Goal: Information Seeking & Learning: Learn about a topic

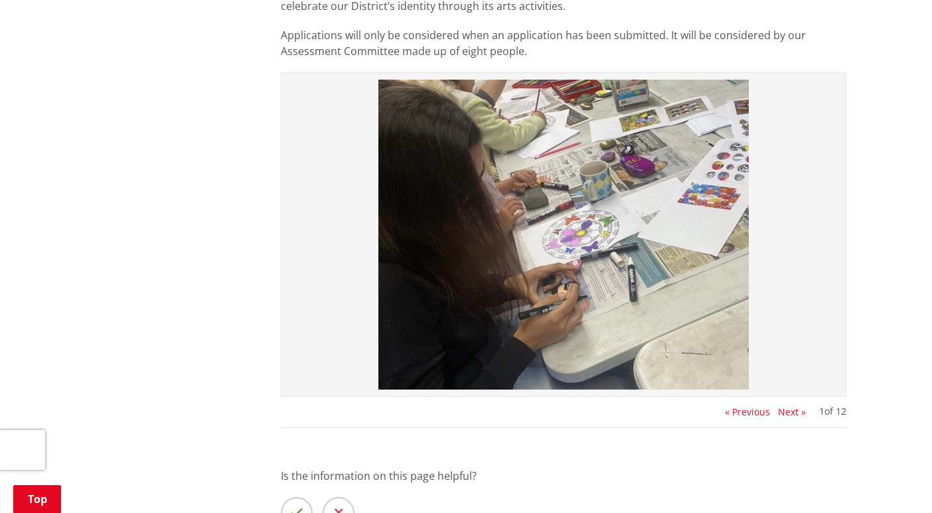
scroll to position [1187, 0]
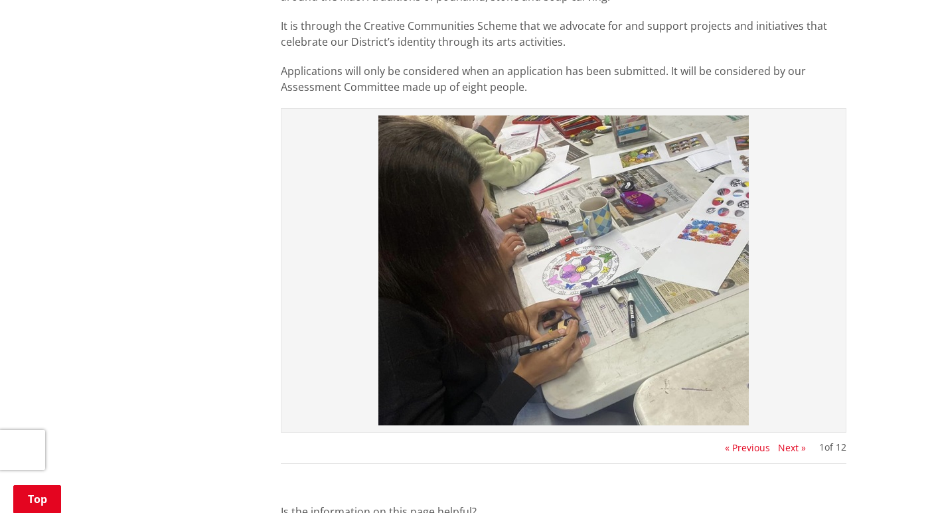
click at [786, 449] on button "Next »" at bounding box center [792, 448] width 28 height 11
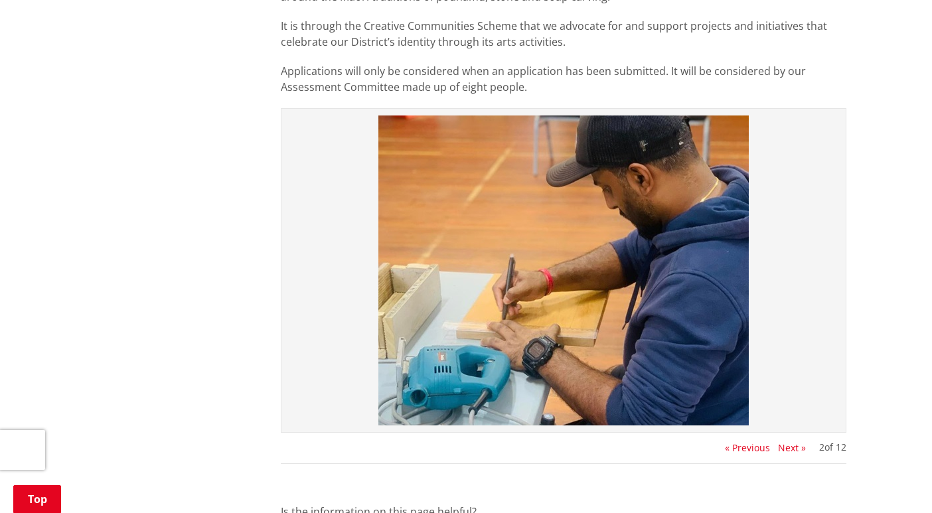
click at [786, 449] on button "Next »" at bounding box center [792, 448] width 28 height 11
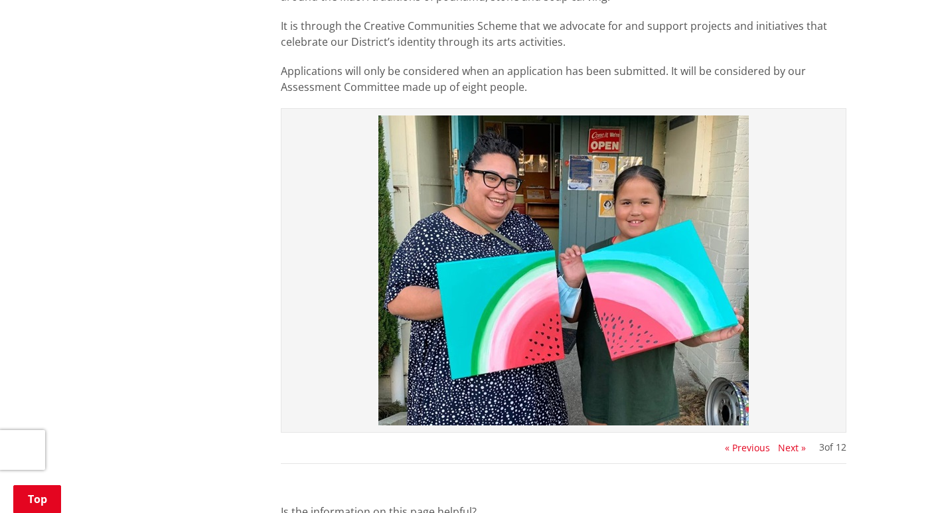
click at [786, 449] on button "Next »" at bounding box center [792, 448] width 28 height 11
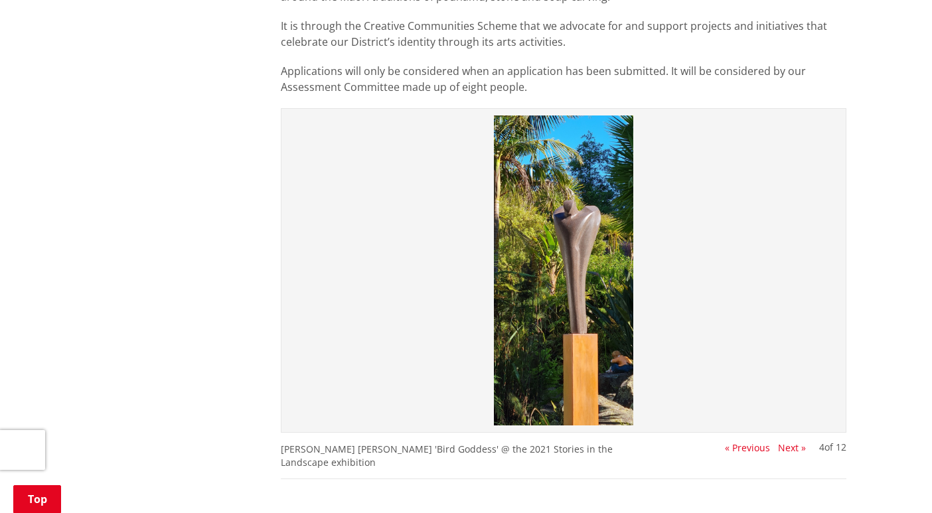
click at [786, 449] on button "Next »" at bounding box center [792, 448] width 28 height 11
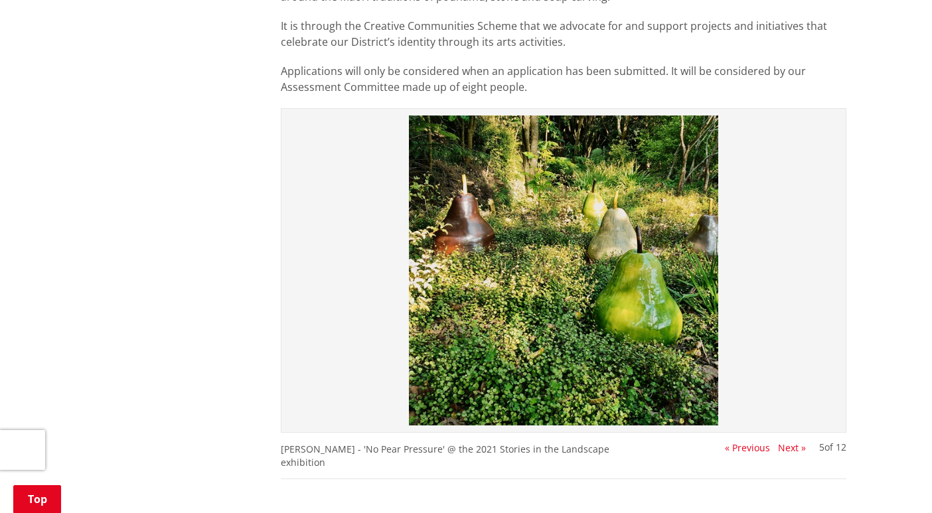
click at [786, 449] on button "Next »" at bounding box center [792, 448] width 28 height 11
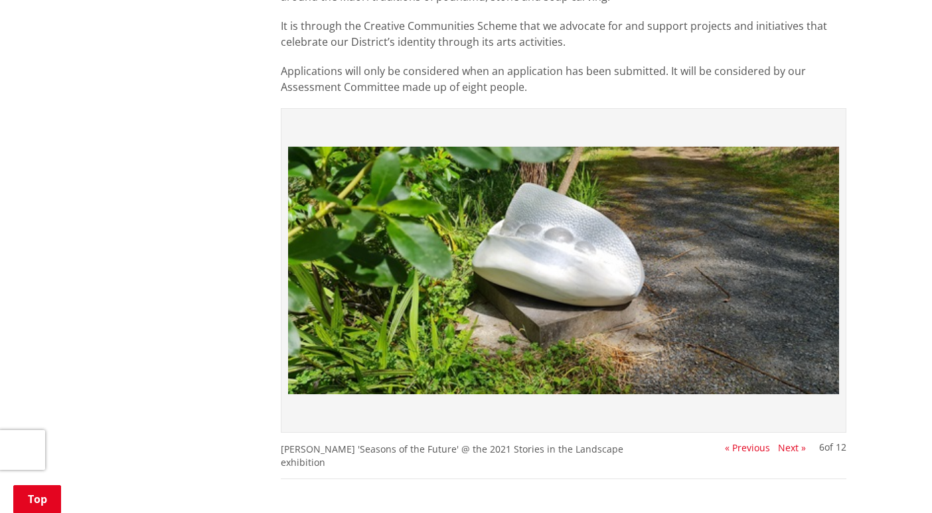
click at [786, 449] on button "Next »" at bounding box center [792, 448] width 28 height 11
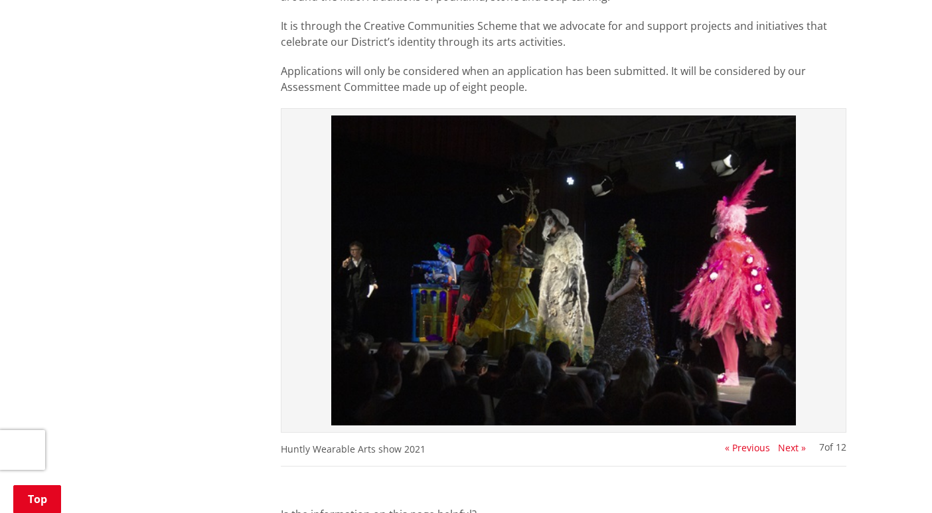
click at [786, 449] on button "Next »" at bounding box center [792, 448] width 28 height 11
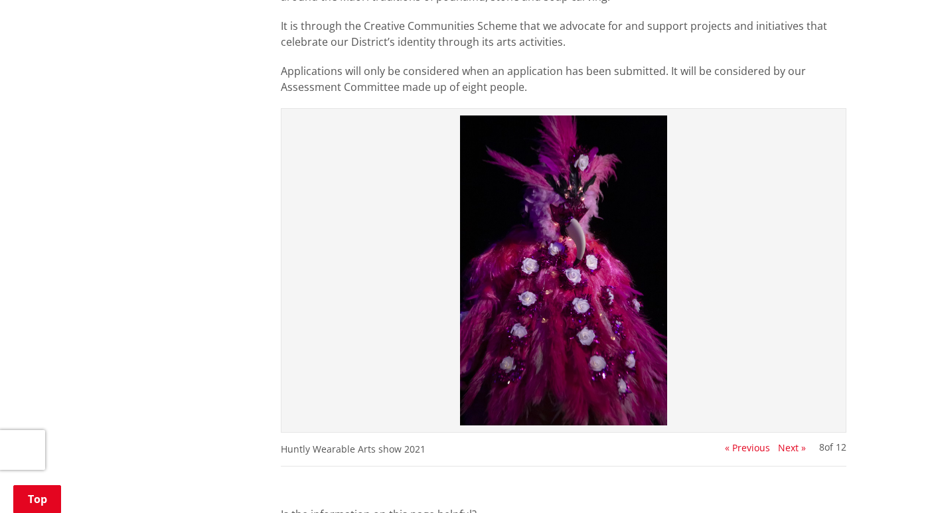
click at [786, 449] on button "Next »" at bounding box center [792, 448] width 28 height 11
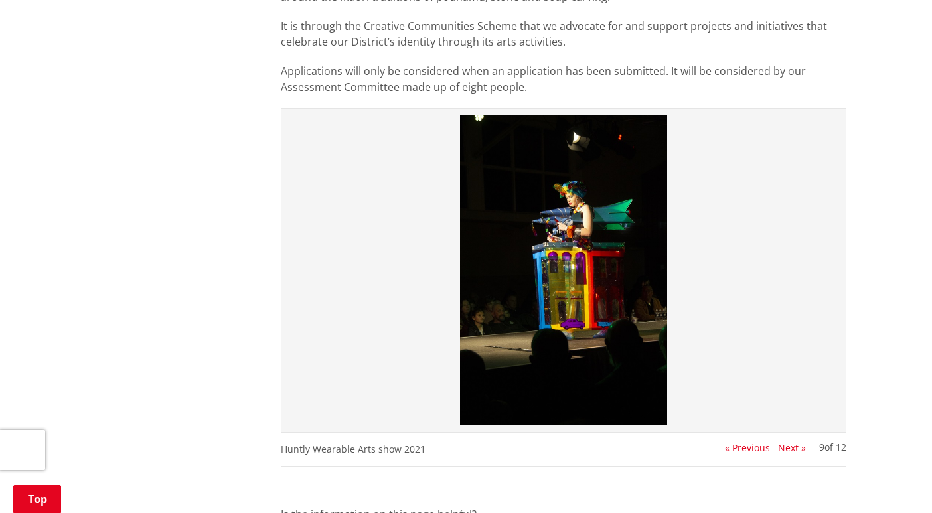
click at [786, 449] on button "Next »" at bounding box center [792, 448] width 28 height 11
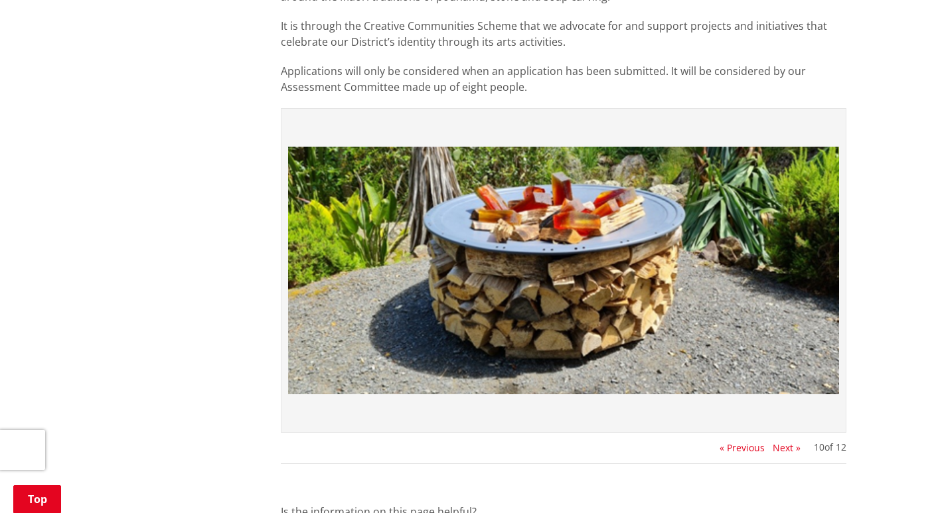
click at [786, 449] on button "Next »" at bounding box center [787, 448] width 28 height 11
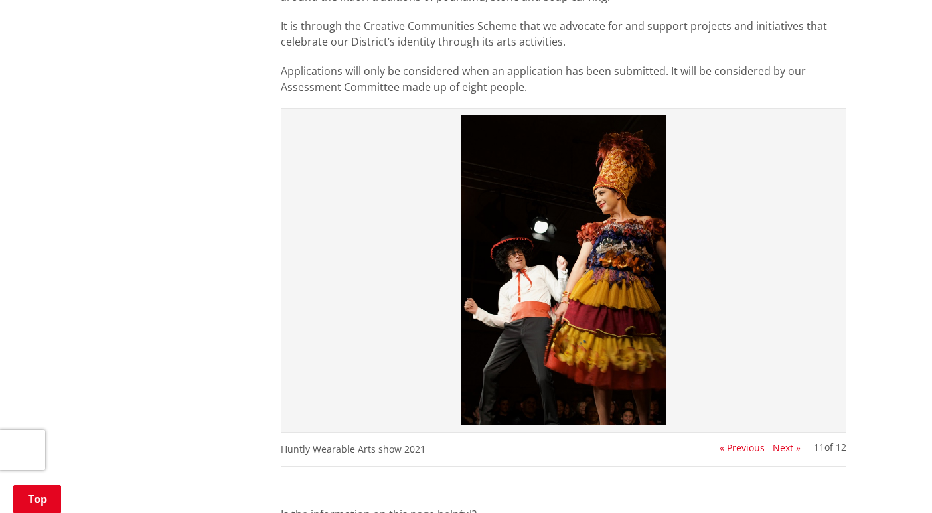
click at [786, 449] on button "Next »" at bounding box center [787, 448] width 28 height 11
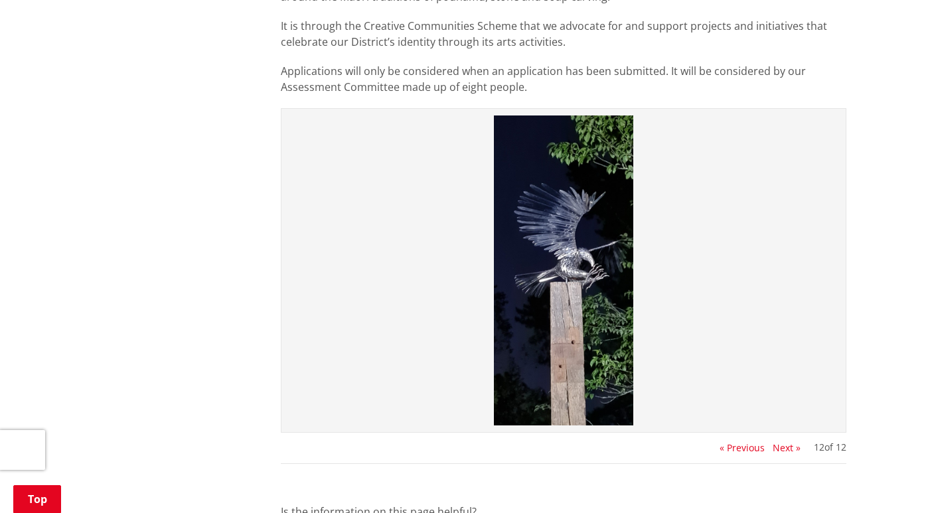
click at [786, 449] on button "Next »" at bounding box center [787, 448] width 28 height 11
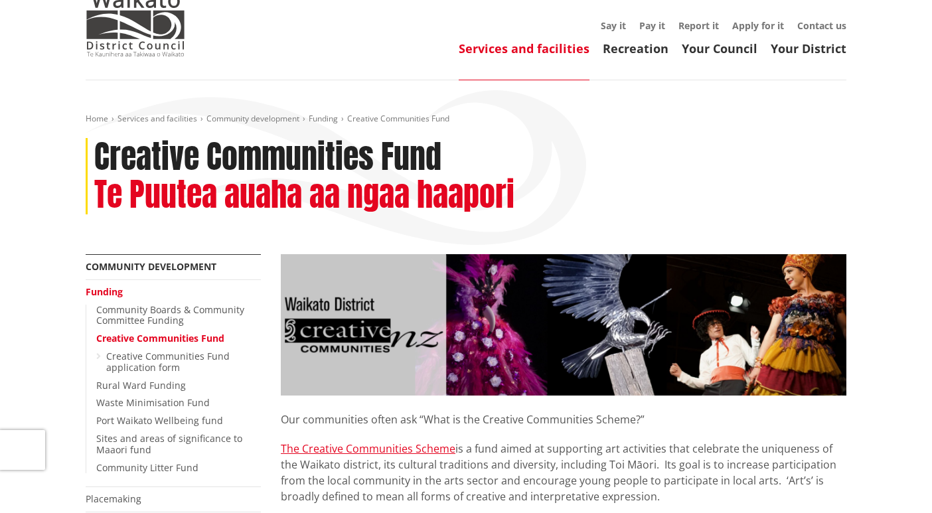
scroll to position [0, 0]
